Goal: Transaction & Acquisition: Subscribe to service/newsletter

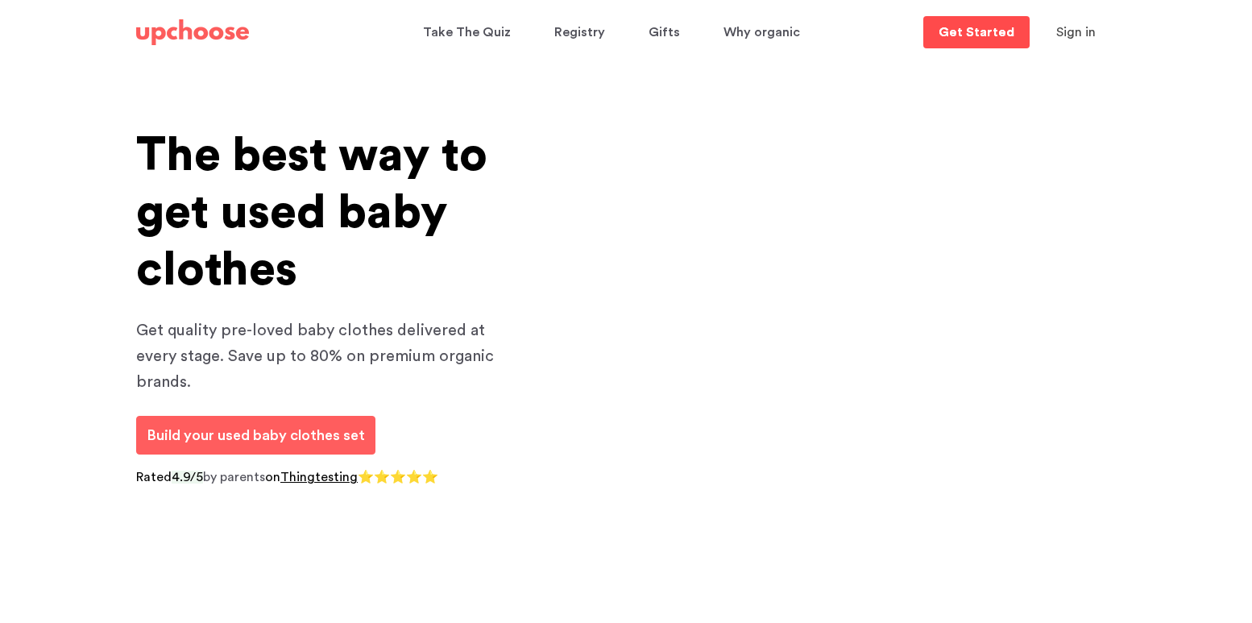
click at [980, 26] on p "Get Started" at bounding box center [977, 32] width 76 height 13
